Goal: Information Seeking & Learning: Compare options

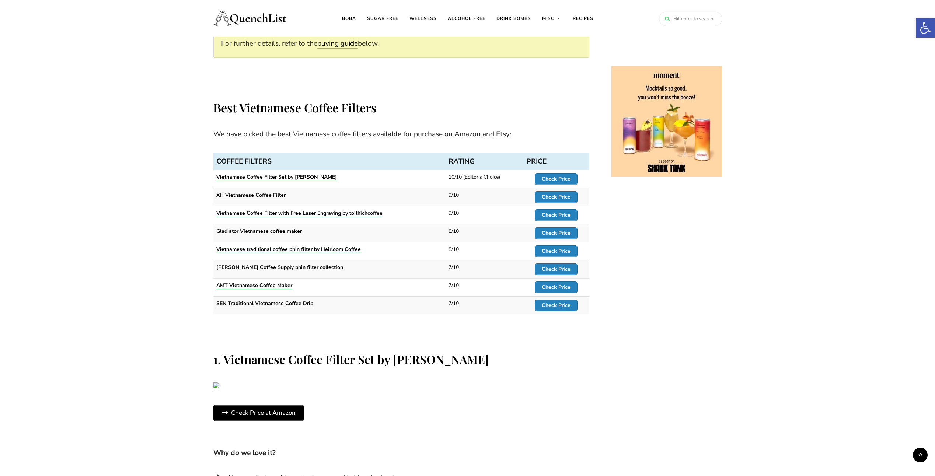
scroll to position [553, 0]
click at [553, 180] on strong "Check Price" at bounding box center [556, 180] width 29 height 7
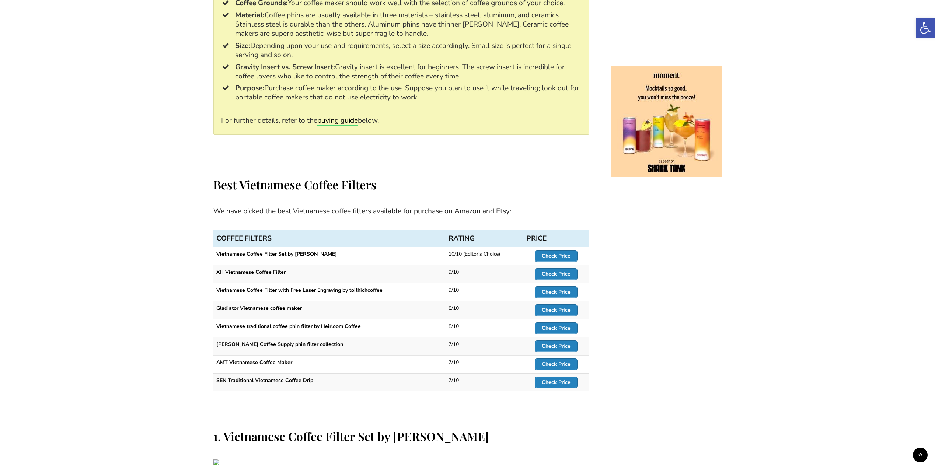
scroll to position [479, 0]
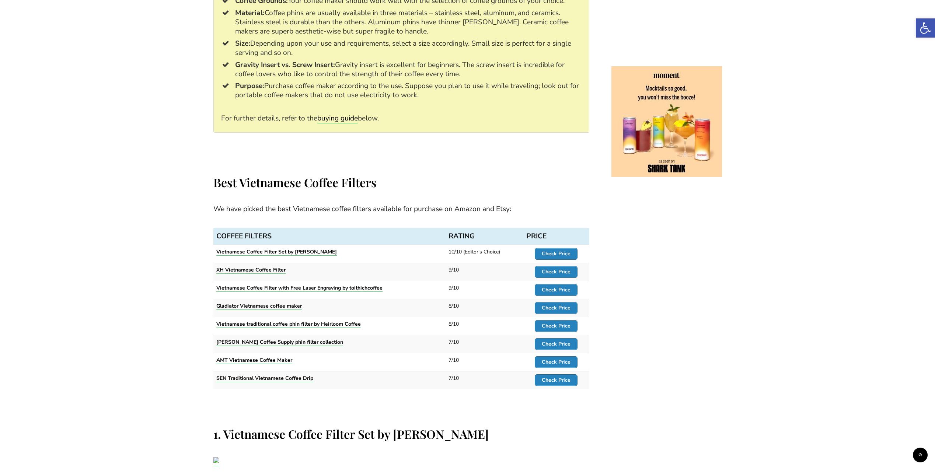
click at [541, 272] on span "Check Price" at bounding box center [556, 271] width 42 height 11
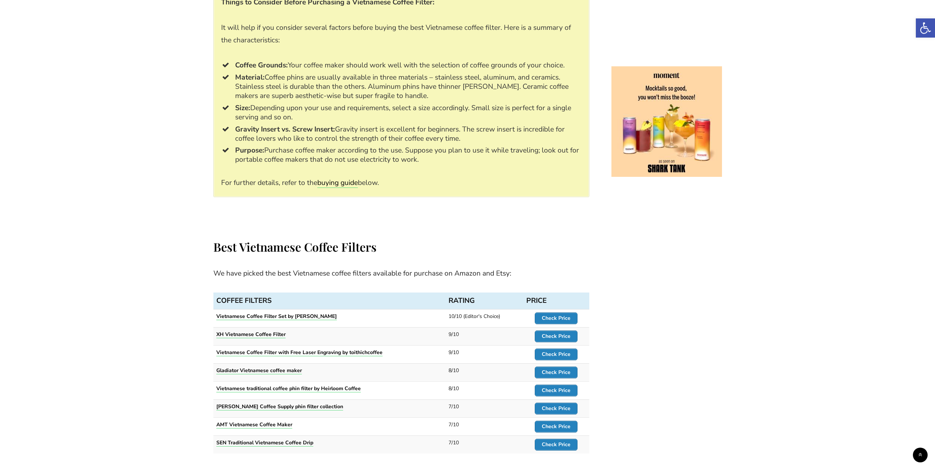
scroll to position [516, 0]
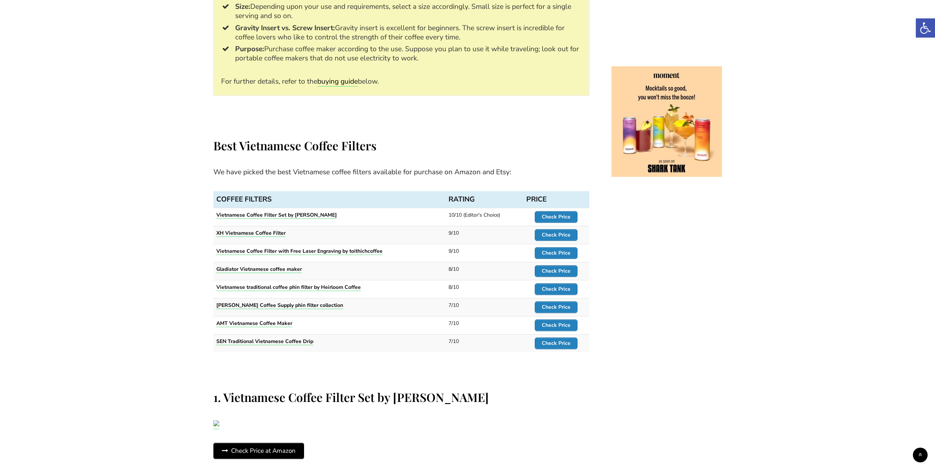
click at [241, 250] on strong "Vietnamese Coffee Filter with Free Laser Engraving by toithichcoffee" at bounding box center [299, 251] width 166 height 7
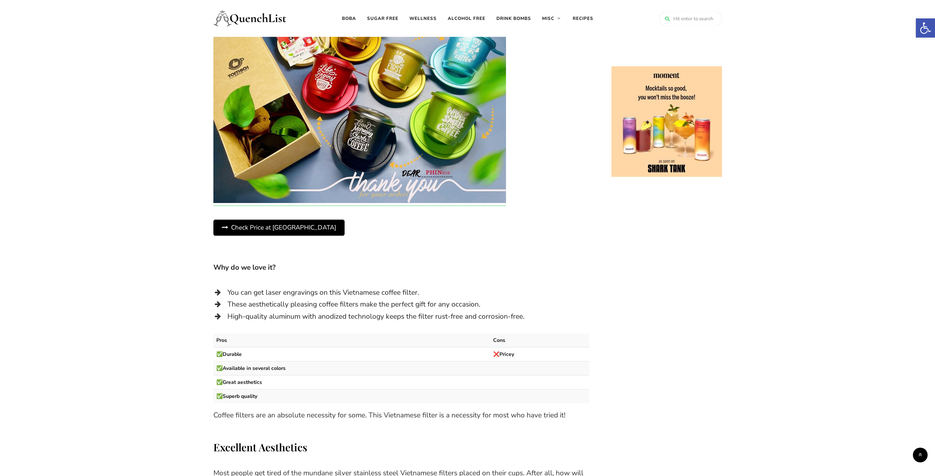
scroll to position [1542, 0]
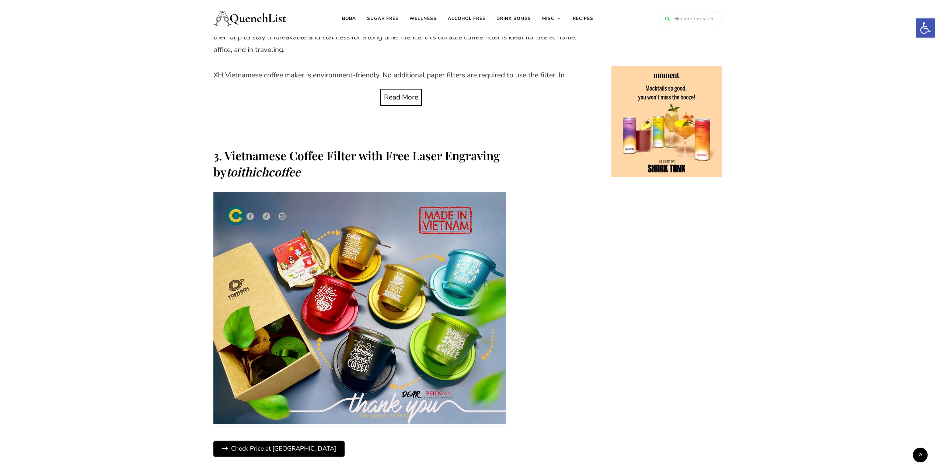
scroll to position [516, 0]
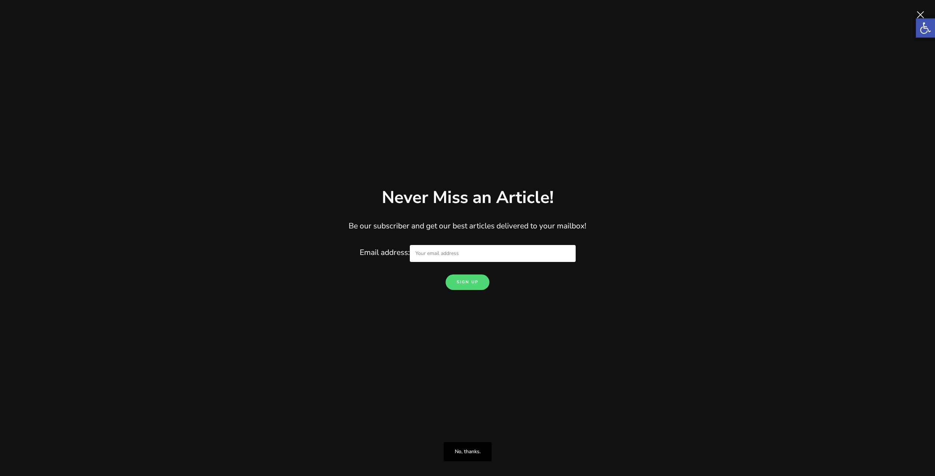
drag, startPoint x: 244, startPoint y: 251, endPoint x: 247, endPoint y: 264, distance: 13.2
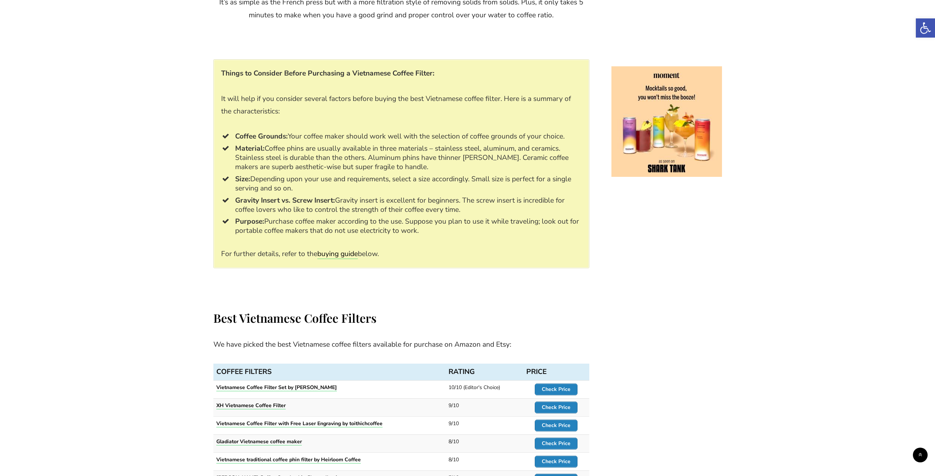
scroll to position [405, 0]
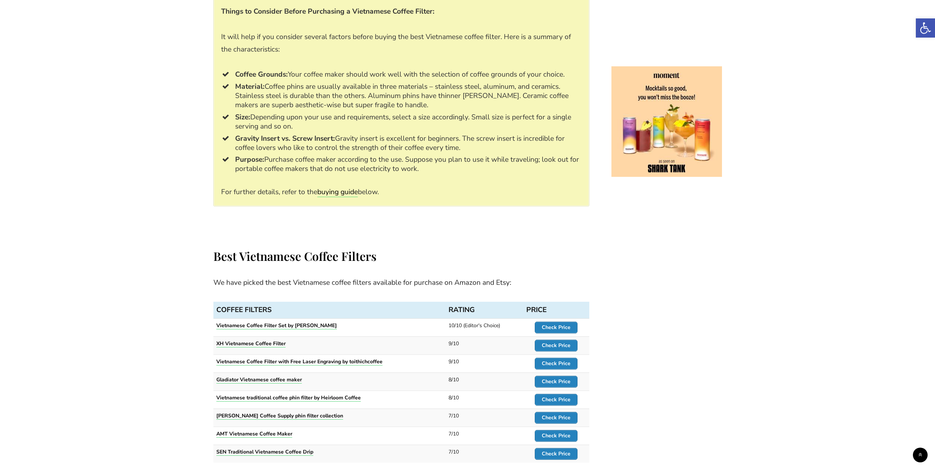
click at [265, 397] on strong "Vietnamese traditional coffee phin filter by Heirloom Coffee" at bounding box center [288, 397] width 144 height 7
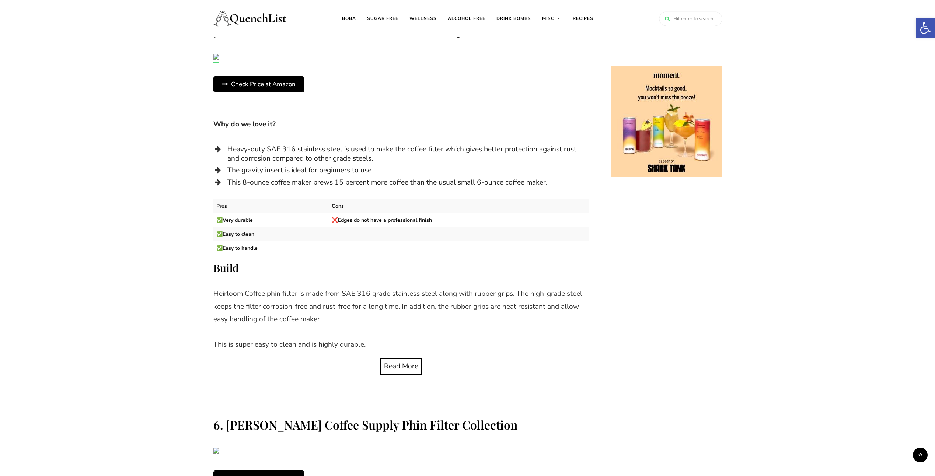
scroll to position [2690, 0]
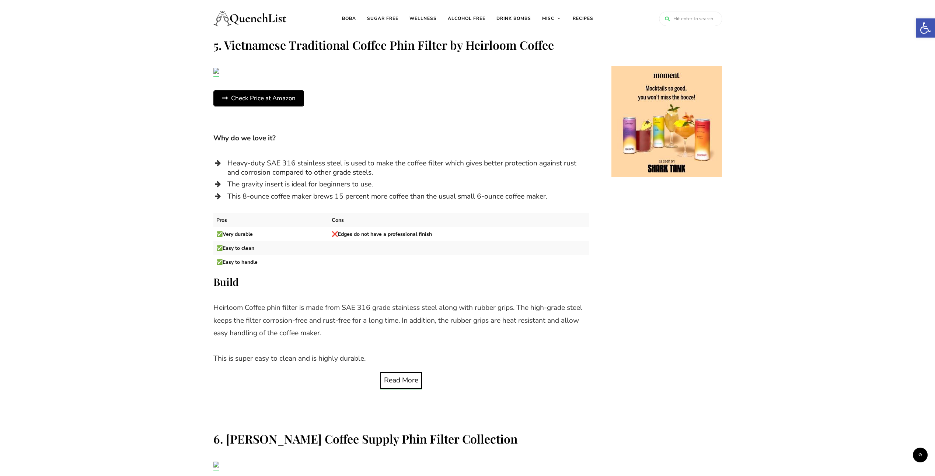
click at [396, 377] on span "Read More" at bounding box center [401, 381] width 34 height 10
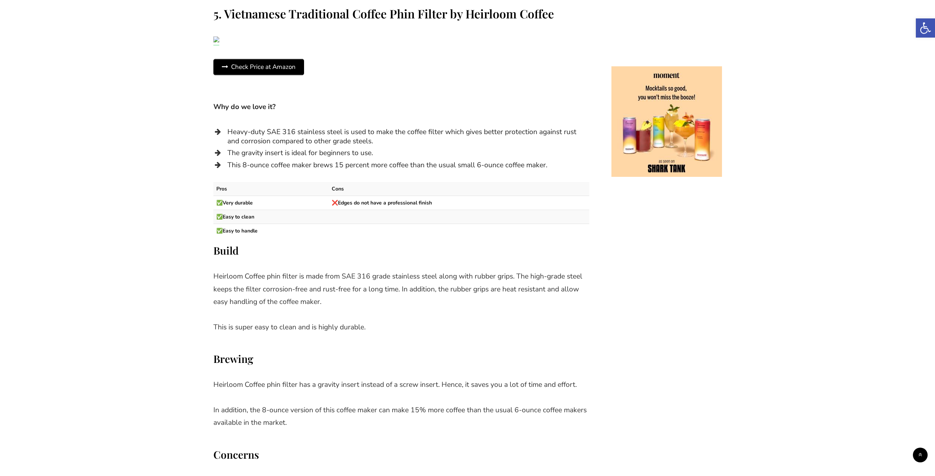
scroll to position [2875, 0]
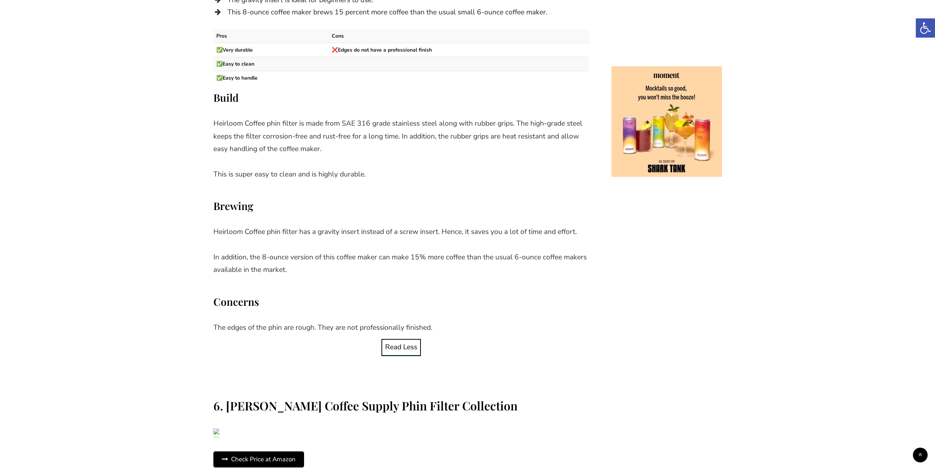
click at [282, 457] on span "Check Price at Amazon" at bounding box center [259, 459] width 90 height 15
